Goal: Task Accomplishment & Management: Complete application form

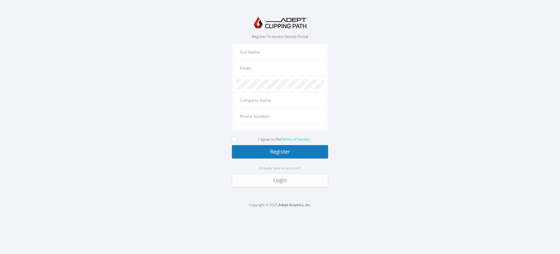
type input "+1"
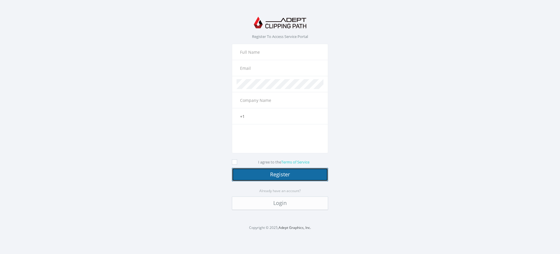
click at [280, 174] on button "Register" at bounding box center [280, 174] width 96 height 13
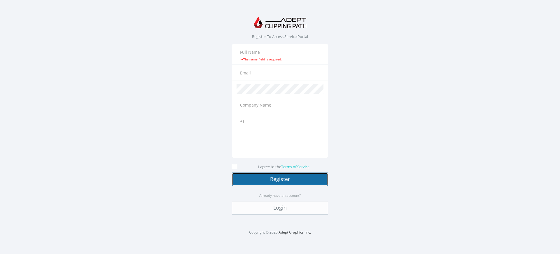
click at [280, 179] on button "Register" at bounding box center [280, 178] width 96 height 13
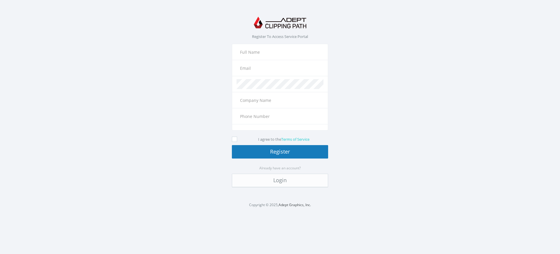
type input "+1"
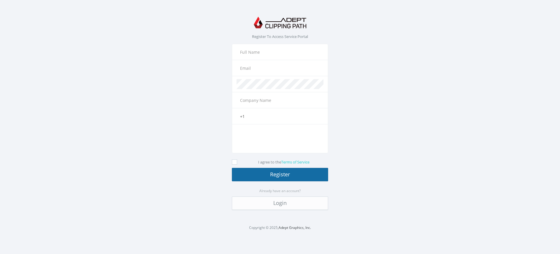
click at [280, 174] on button "Register" at bounding box center [280, 174] width 96 height 13
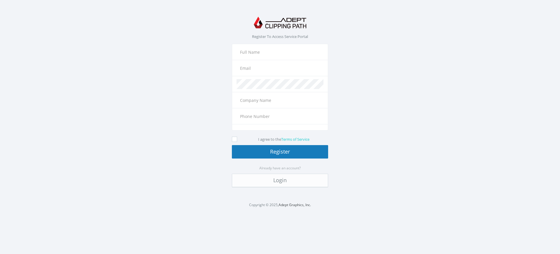
type input "+1"
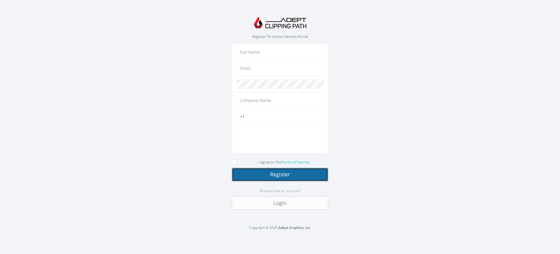
click at [280, 174] on button "Register" at bounding box center [280, 174] width 96 height 13
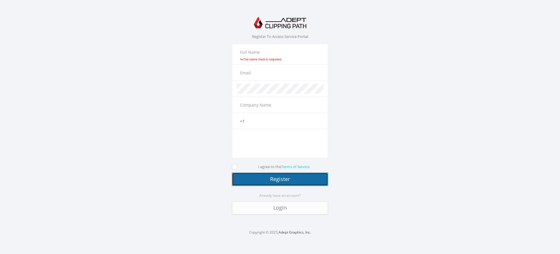
click at [280, 179] on button "Register" at bounding box center [280, 178] width 96 height 13
click at [280, 207] on link "Login" at bounding box center [280, 207] width 96 height 13
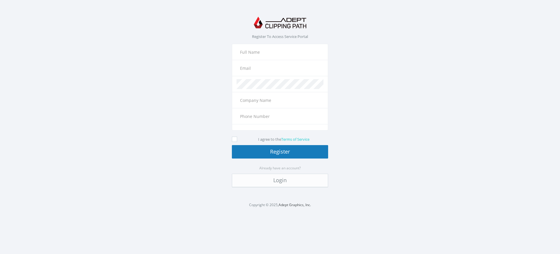
type input "+1"
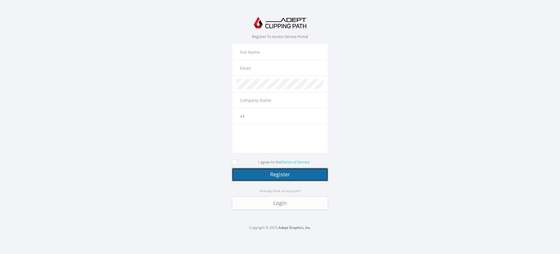
click at [280, 174] on button "Register" at bounding box center [280, 174] width 96 height 13
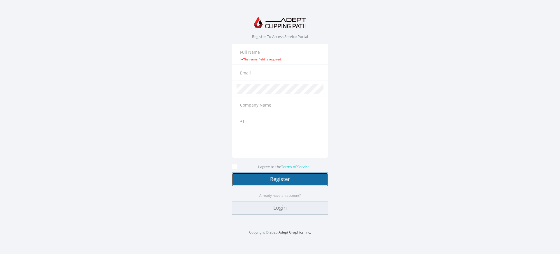
click at [280, 207] on link "Login" at bounding box center [280, 207] width 96 height 13
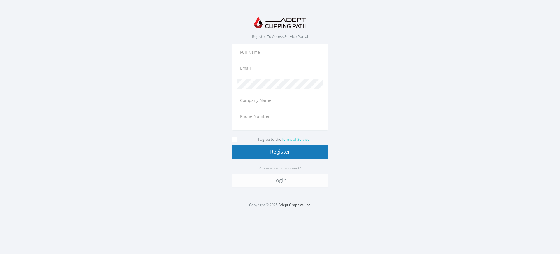
type input "+1"
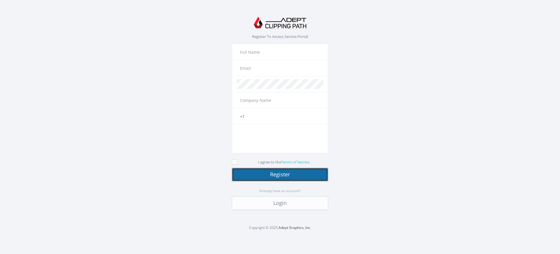
click at [280, 174] on button "Register" at bounding box center [280, 174] width 96 height 13
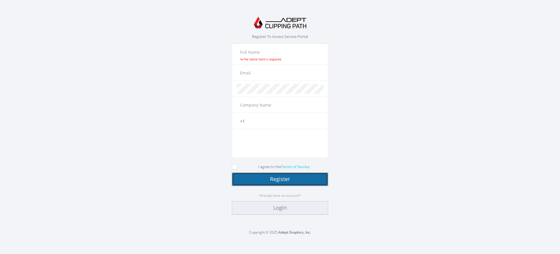
click at [280, 207] on link "Login" at bounding box center [280, 207] width 96 height 13
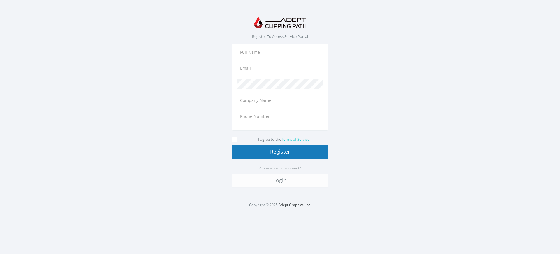
type input "+1"
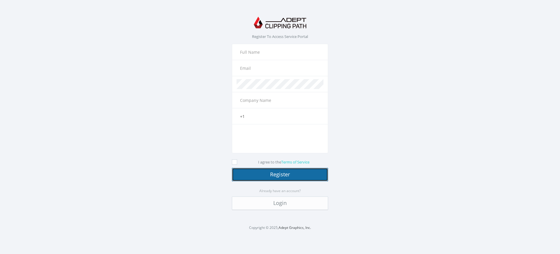
click at [280, 174] on button "Register" at bounding box center [280, 174] width 96 height 13
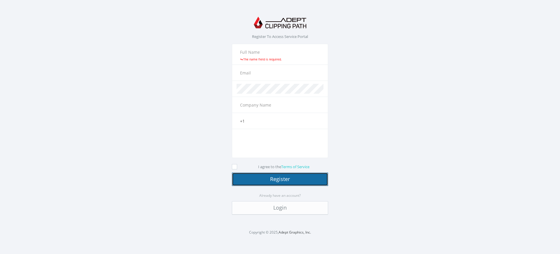
click at [280, 179] on button "Register" at bounding box center [280, 178] width 96 height 13
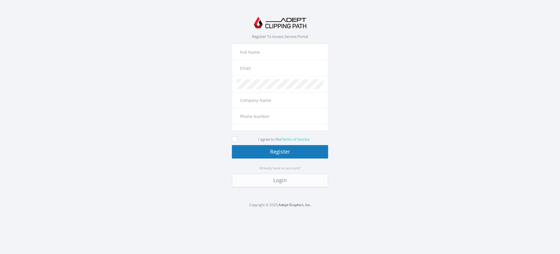
click at [280, 36] on span "Register To Access Service Portal" at bounding box center [280, 36] width 56 height 5
type input "+1"
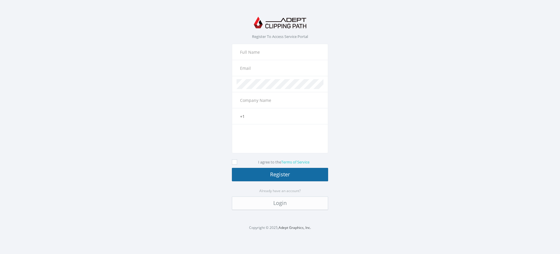
click at [280, 174] on button "Register" at bounding box center [280, 174] width 96 height 13
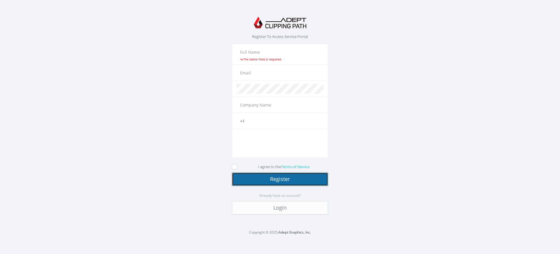
click at [280, 179] on button "Register" at bounding box center [280, 178] width 96 height 13
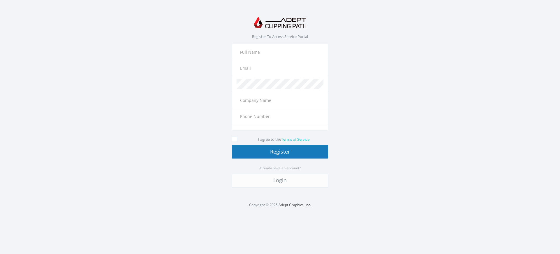
type input "+1"
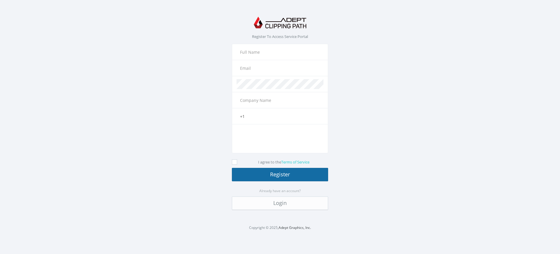
click at [280, 174] on button "Register" at bounding box center [280, 174] width 96 height 13
click at [280, 179] on button "Register" at bounding box center [280, 174] width 96 height 13
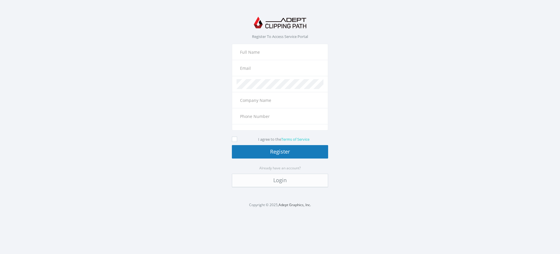
type input "+1"
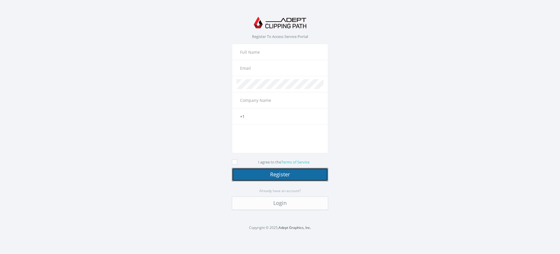
click at [280, 174] on button "Register" at bounding box center [280, 174] width 96 height 13
